Goal: Information Seeking & Learning: Learn about a topic

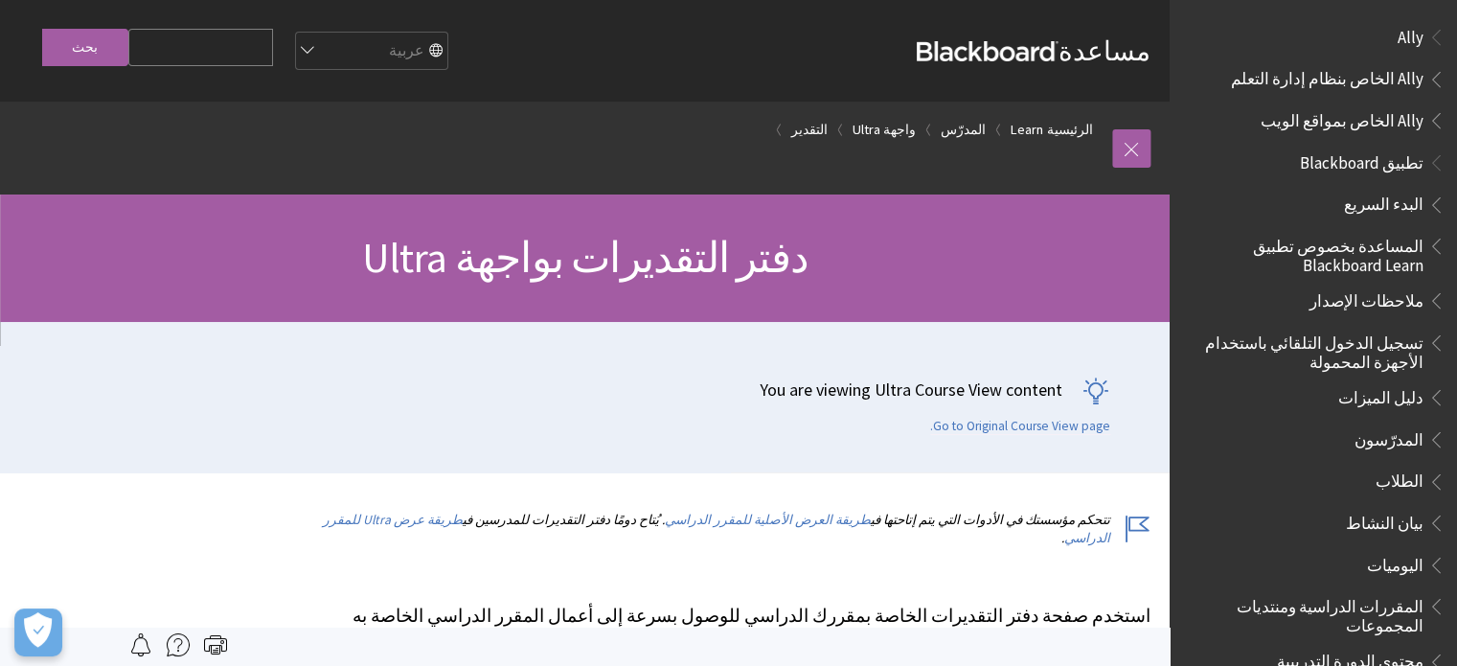
scroll to position [2273, 0]
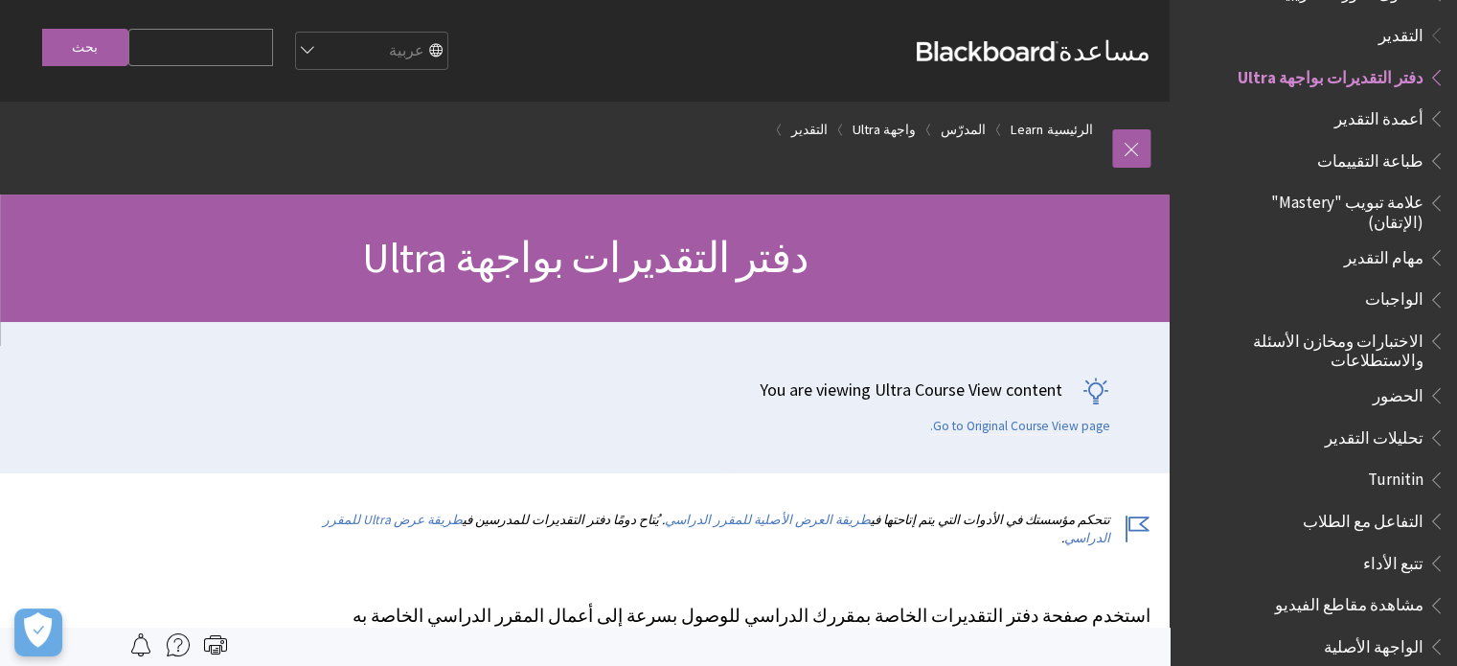
click at [1402, 241] on span "مهام التقدير" at bounding box center [1383, 254] width 79 height 26
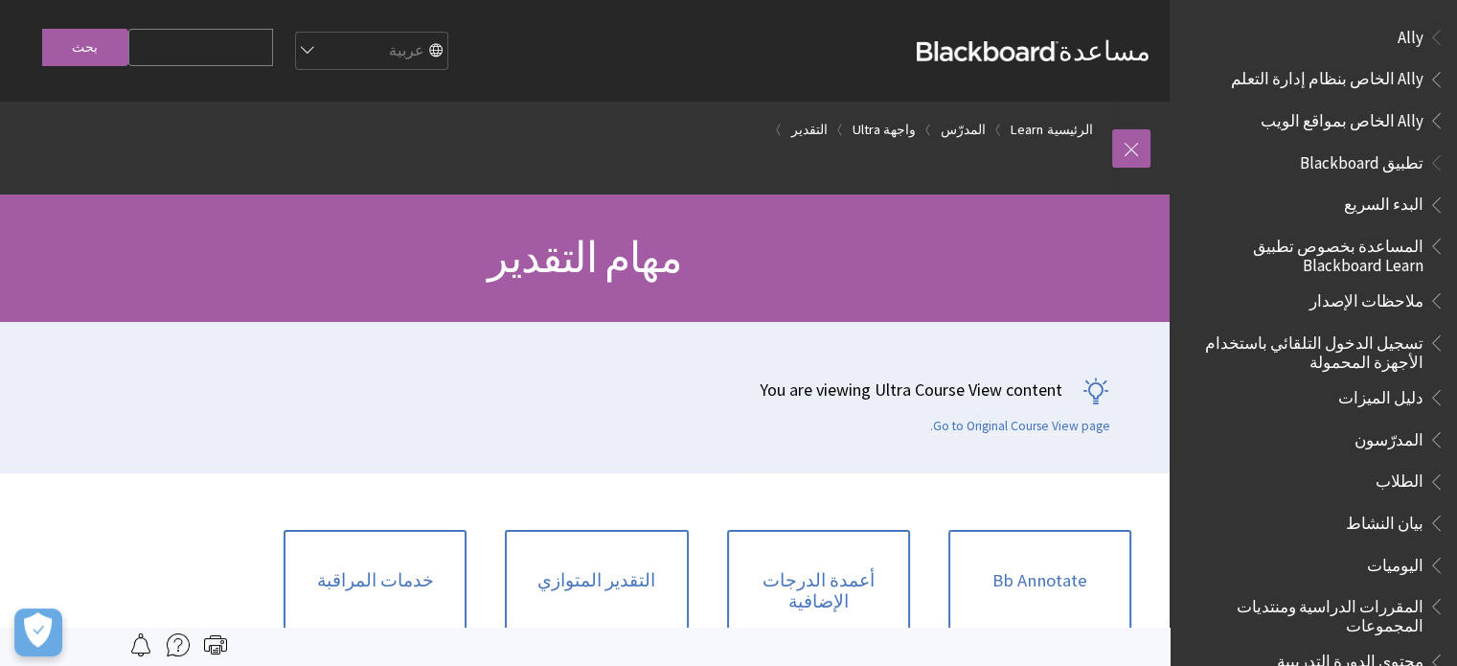
scroll to position [2398, 0]
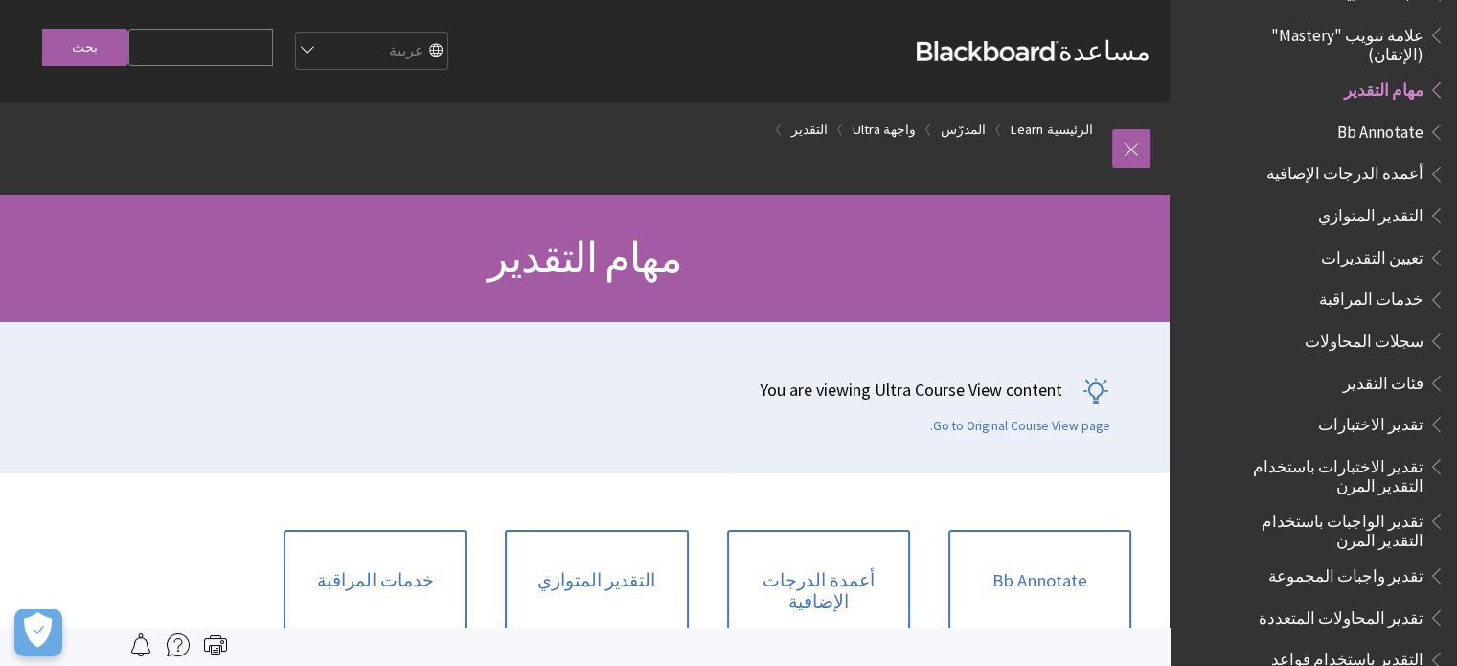
click at [1356, 505] on span "تقدير الواجبات باستخدام التقدير المرن" at bounding box center [1327, 527] width 192 height 45
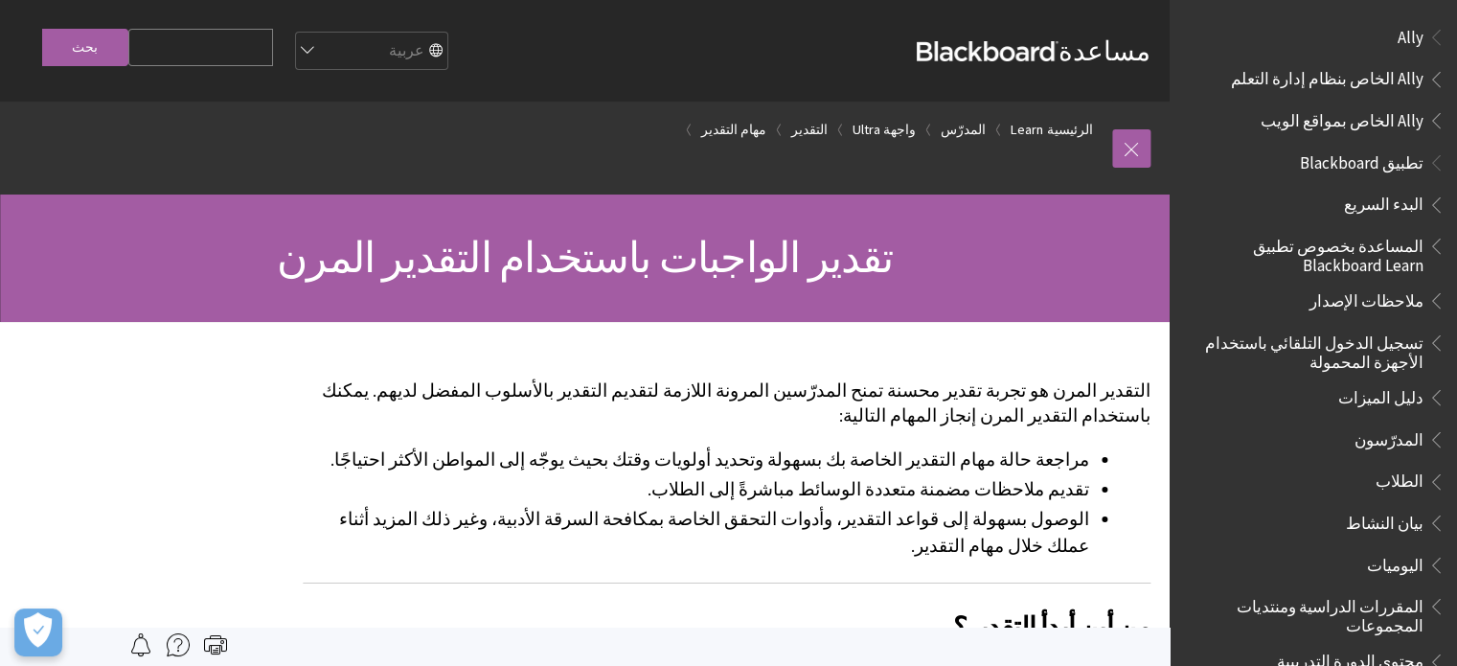
scroll to position [2829, 0]
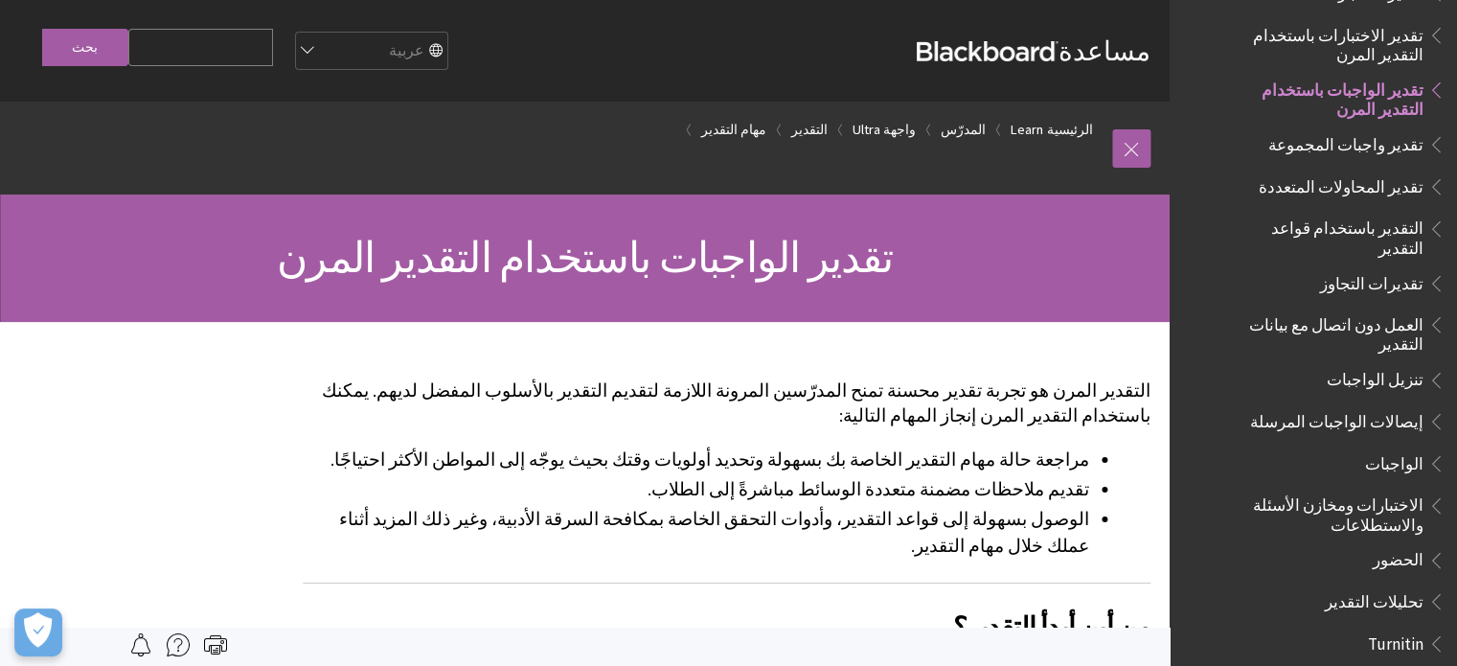
click at [1364, 74] on span "تقدير الواجبات باستخدام التقدير المرن" at bounding box center [1327, 96] width 192 height 45
click at [1436, 74] on span "Book outline for Blackboard Learn Help" at bounding box center [1433, 86] width 20 height 24
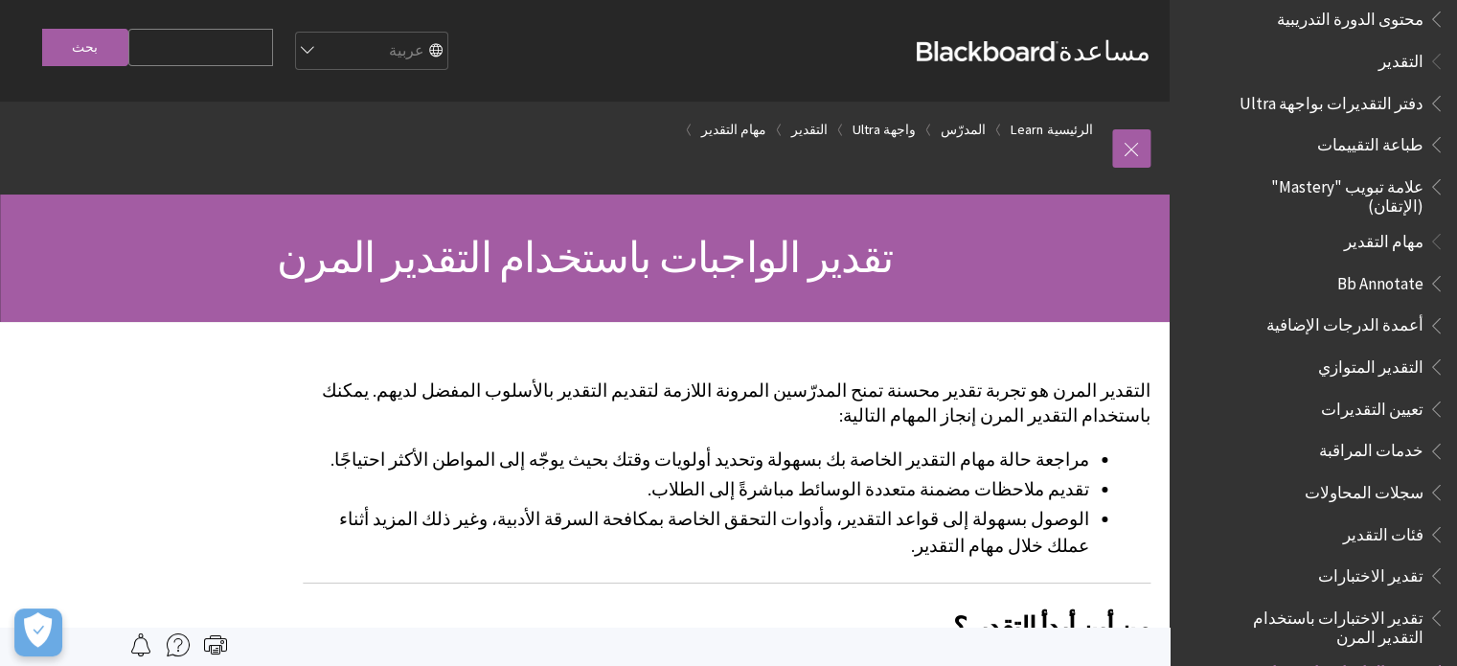
click at [1382, 87] on span "دفتر التقديرات بواجهة Ultra" at bounding box center [1331, 100] width 184 height 26
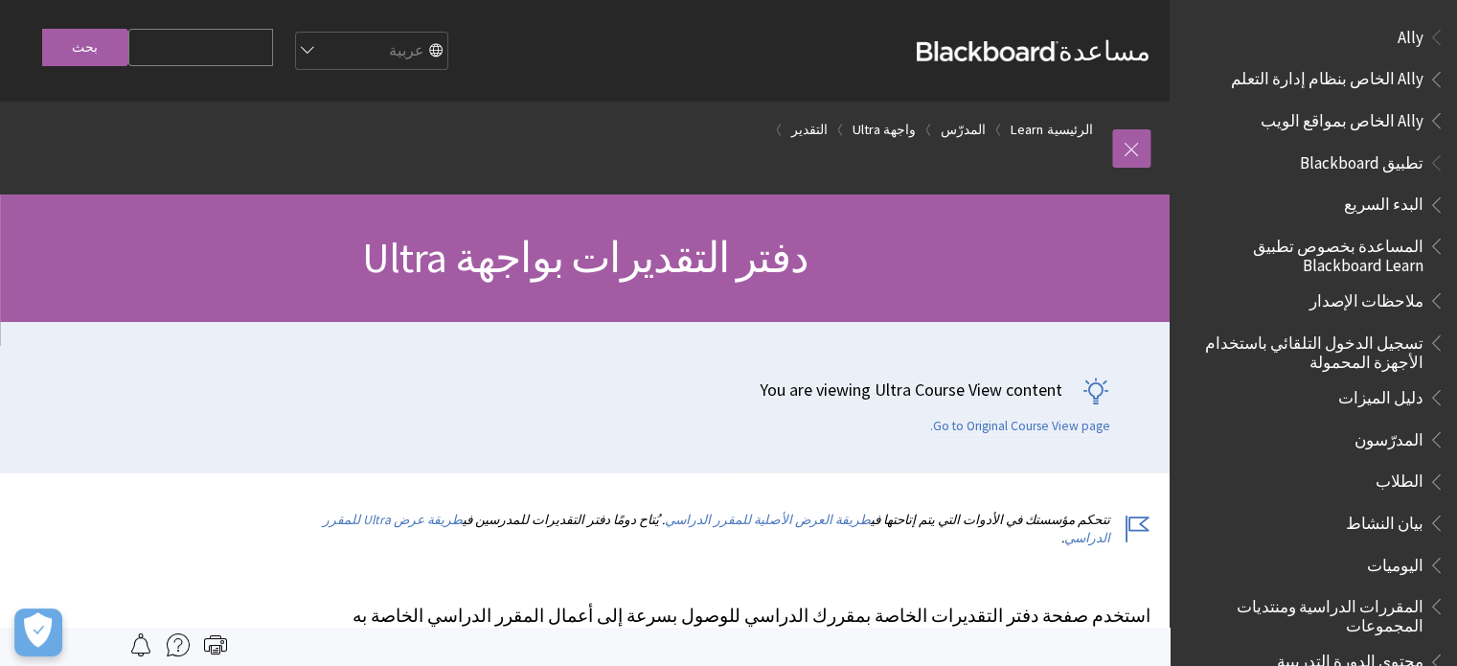
scroll to position [2273, 0]
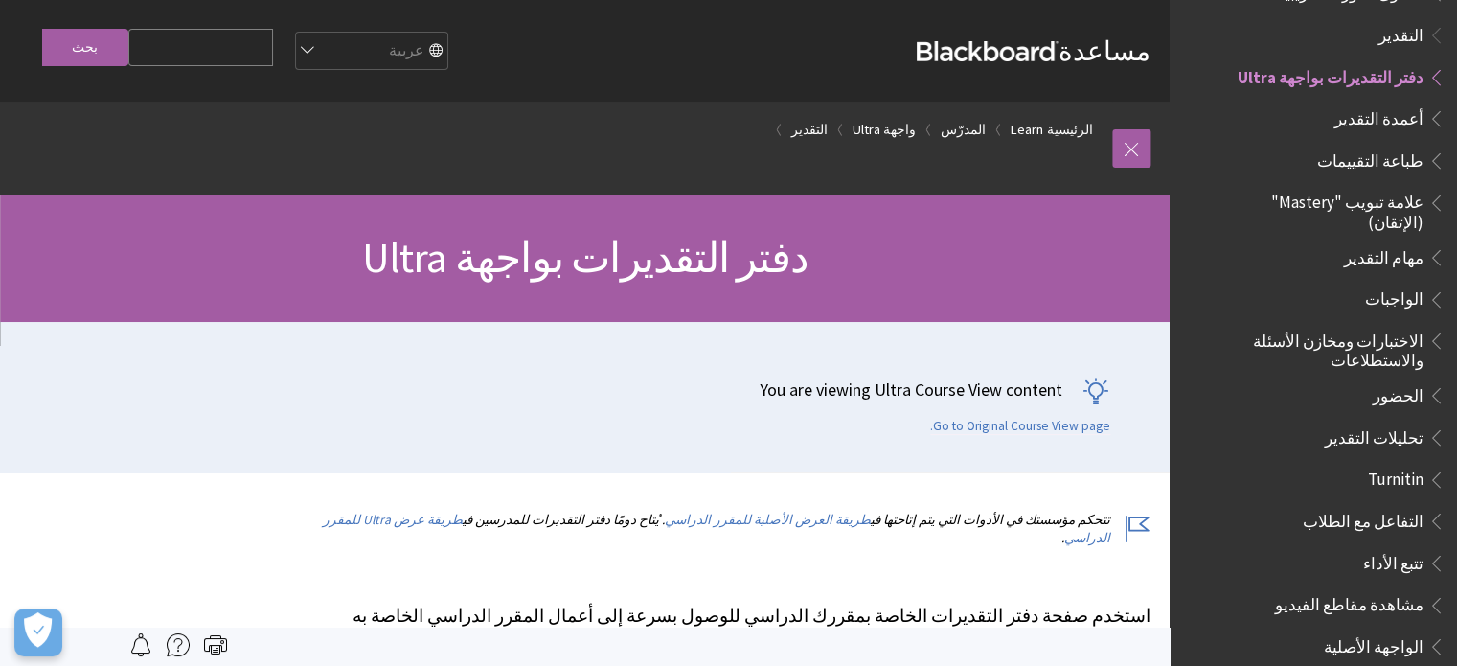
click at [1383, 630] on span "الواجهة الأصلية" at bounding box center [1322, 646] width 245 height 33
click at [1383, 630] on span "الواجهة الأصلية" at bounding box center [1373, 643] width 100 height 26
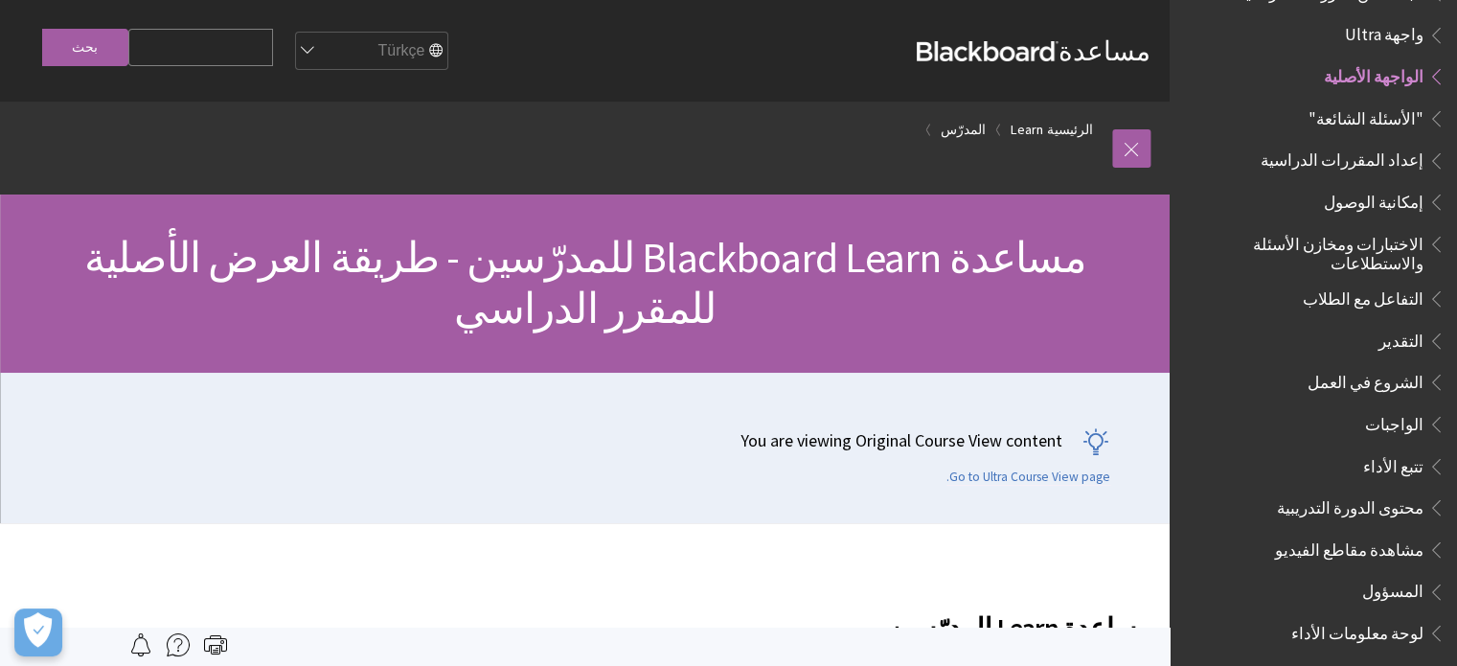
select select "/zh-hans/Learn/Instructor/Original"
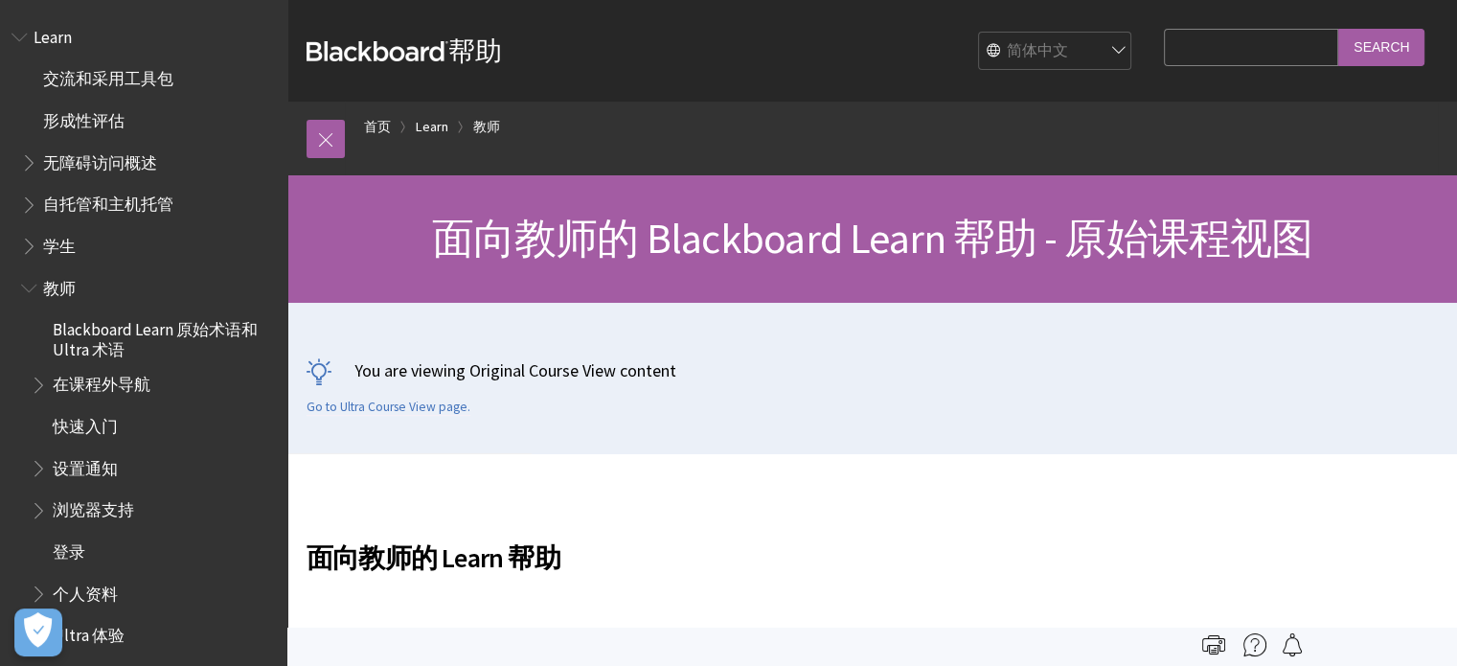
scroll to position [674, 0]
